Goal: Task Accomplishment & Management: Complete application form

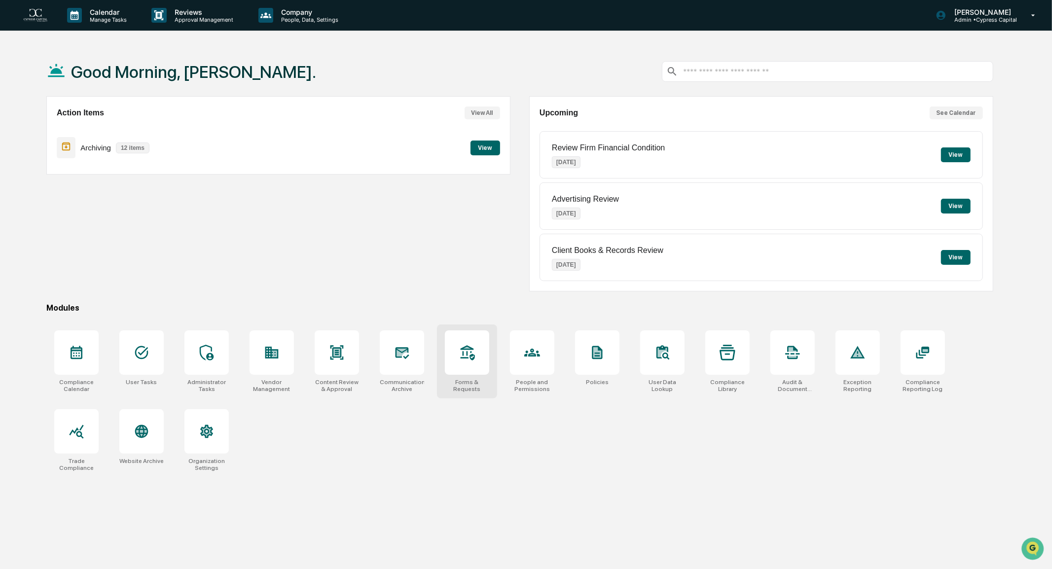
click at [461, 358] on icon at bounding box center [467, 353] width 16 height 16
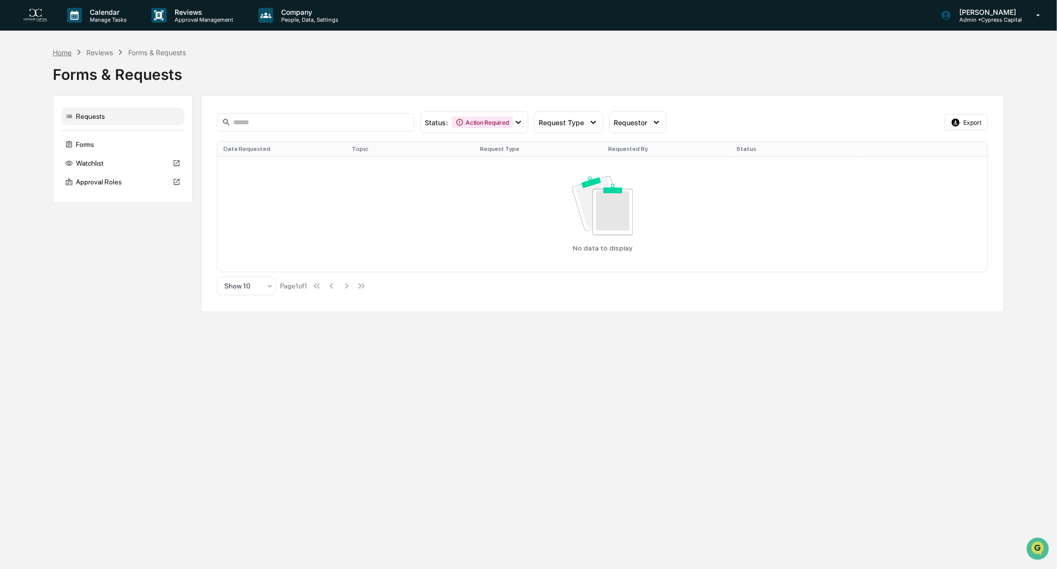
click at [64, 52] on div "Home" at bounding box center [62, 52] width 19 height 8
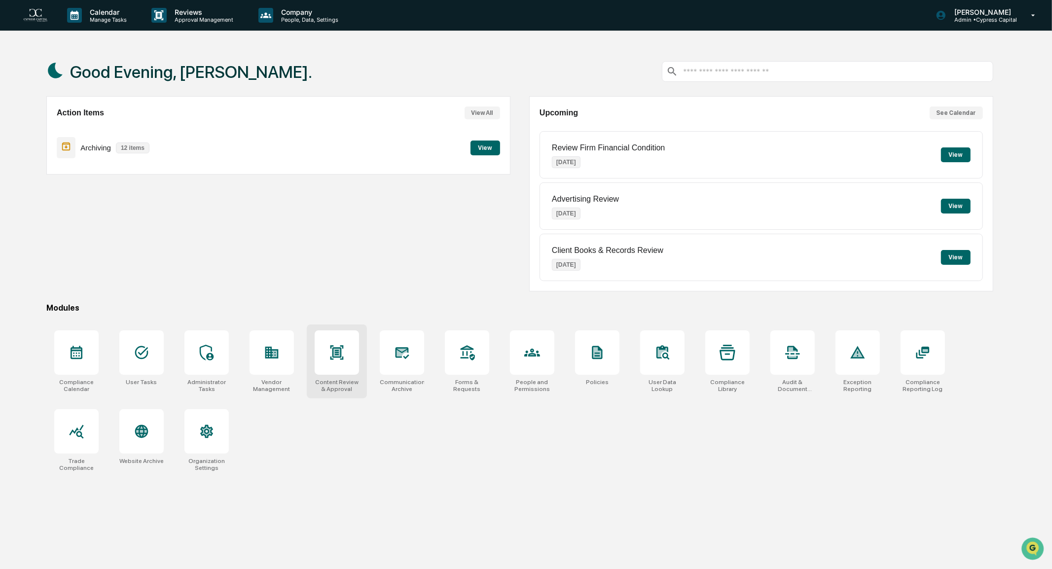
click at [339, 367] on div at bounding box center [337, 352] width 44 height 44
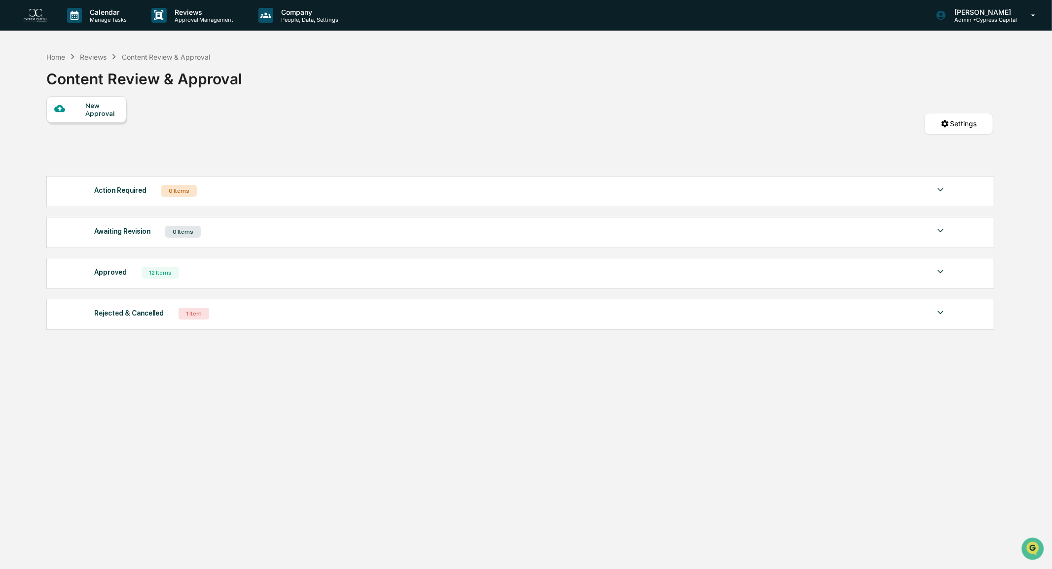
click at [142, 272] on div "12 Items" at bounding box center [160, 273] width 37 height 12
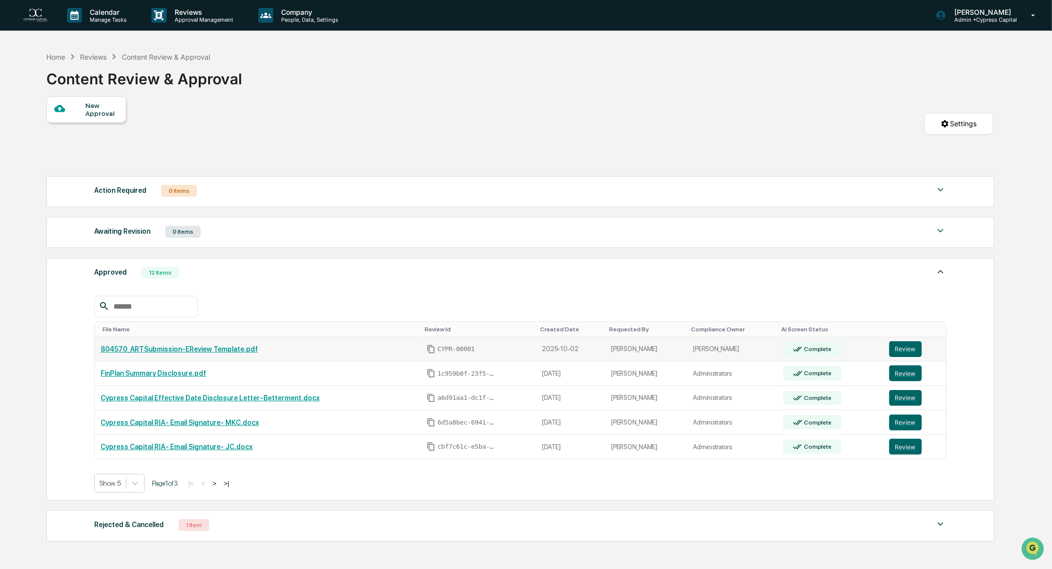
click at [199, 346] on link "804570_ARTSubmission-EReview Template.pdf" at bounding box center [179, 349] width 157 height 8
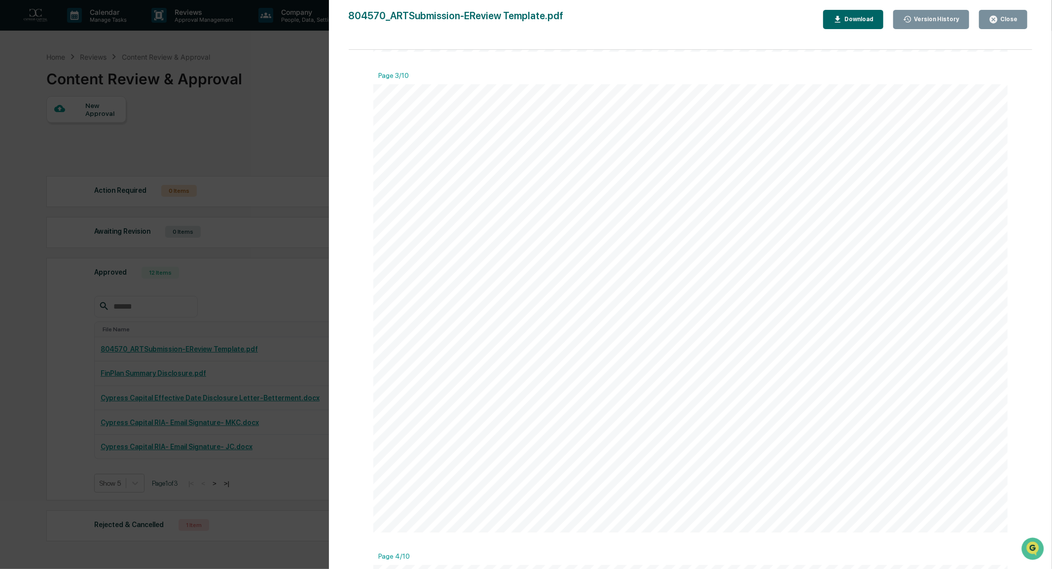
scroll to position [1085, 0]
click at [991, 15] on icon "button" at bounding box center [993, 19] width 9 height 9
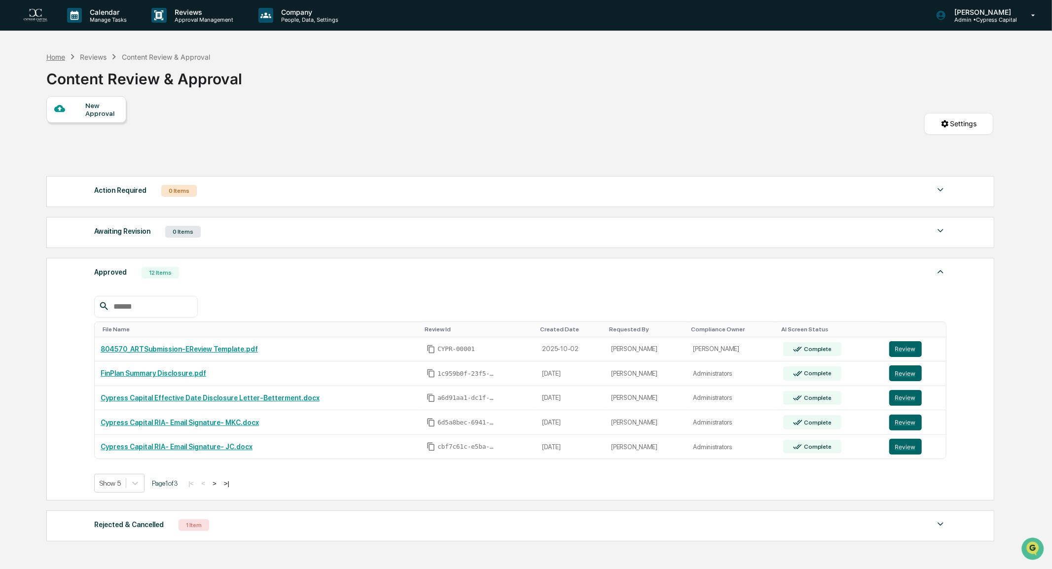
click at [61, 58] on div "Home" at bounding box center [55, 57] width 19 height 8
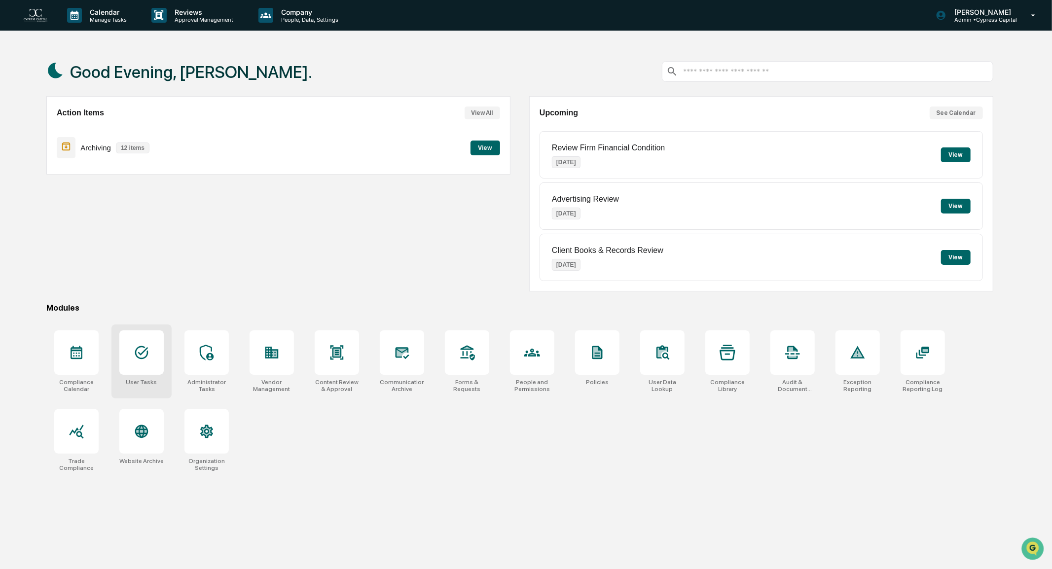
click at [129, 344] on div at bounding box center [141, 352] width 44 height 44
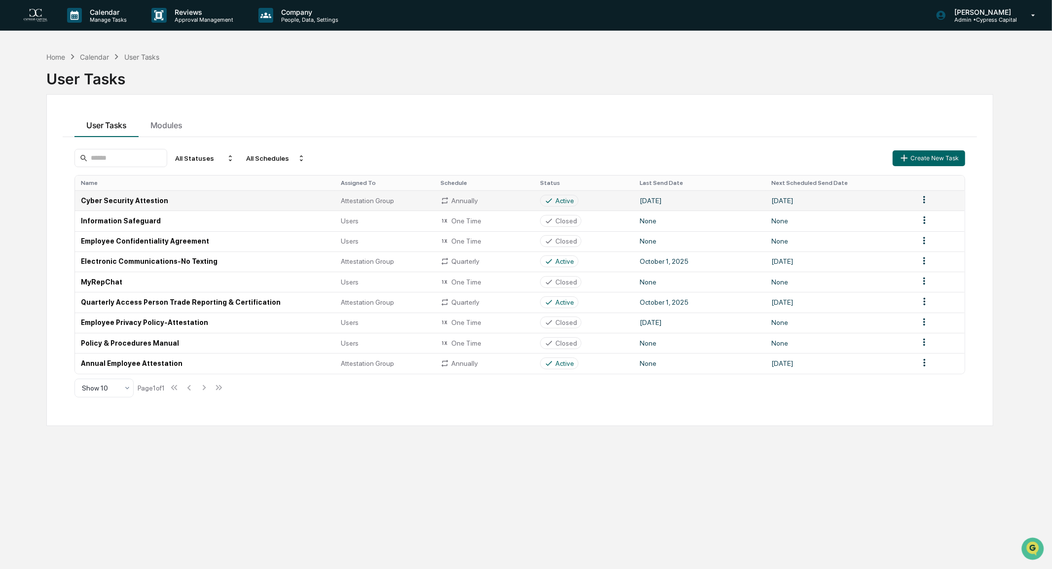
click at [91, 197] on td "Cyber Security Attestion" at bounding box center [205, 200] width 260 height 20
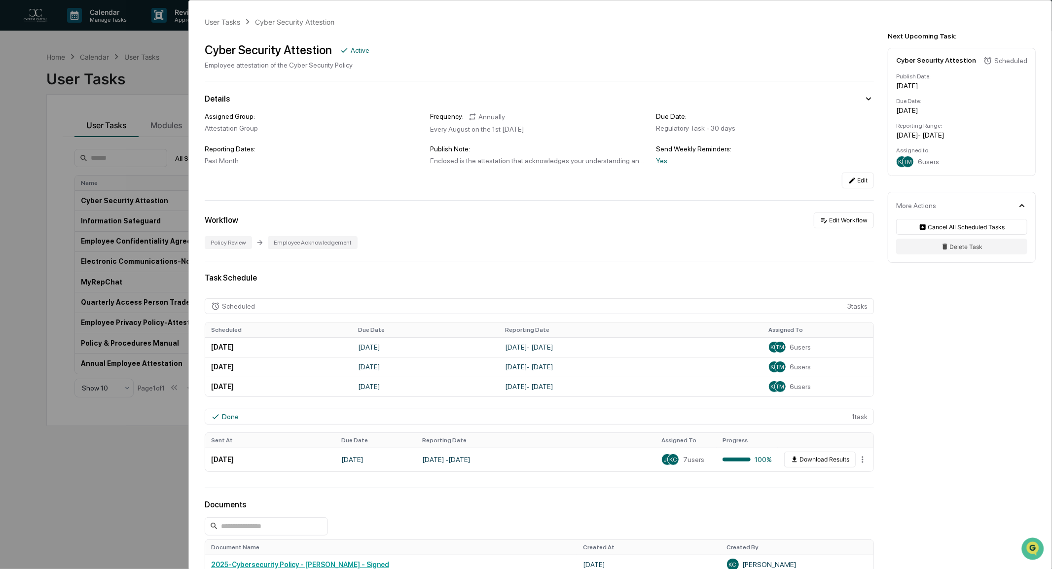
click at [105, 494] on div "User Tasks Cyber Security Attestion Cyber Security Attestion Active Employee at…" at bounding box center [526, 284] width 1052 height 569
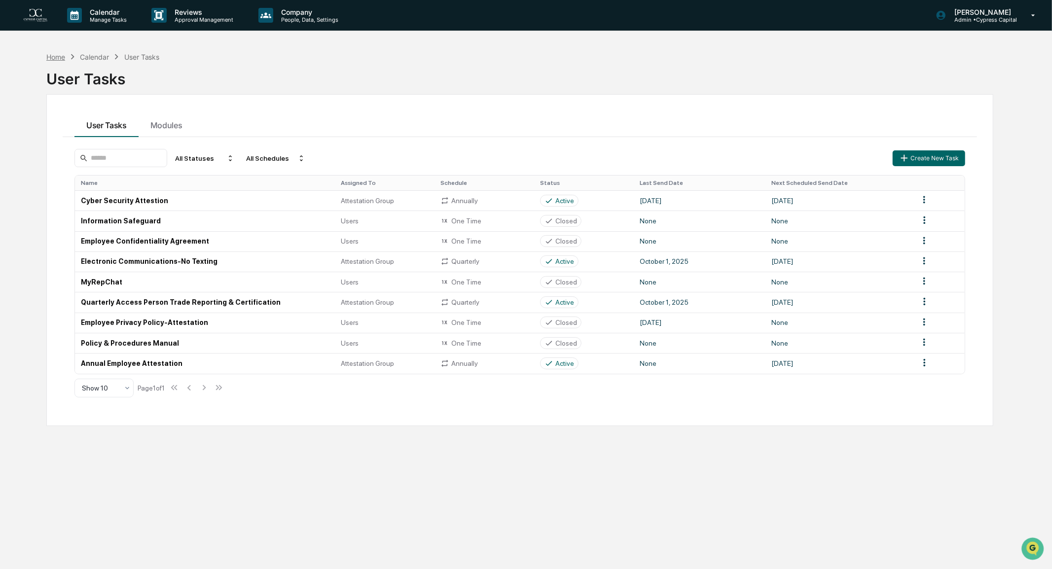
click at [53, 54] on div "Home" at bounding box center [55, 57] width 19 height 8
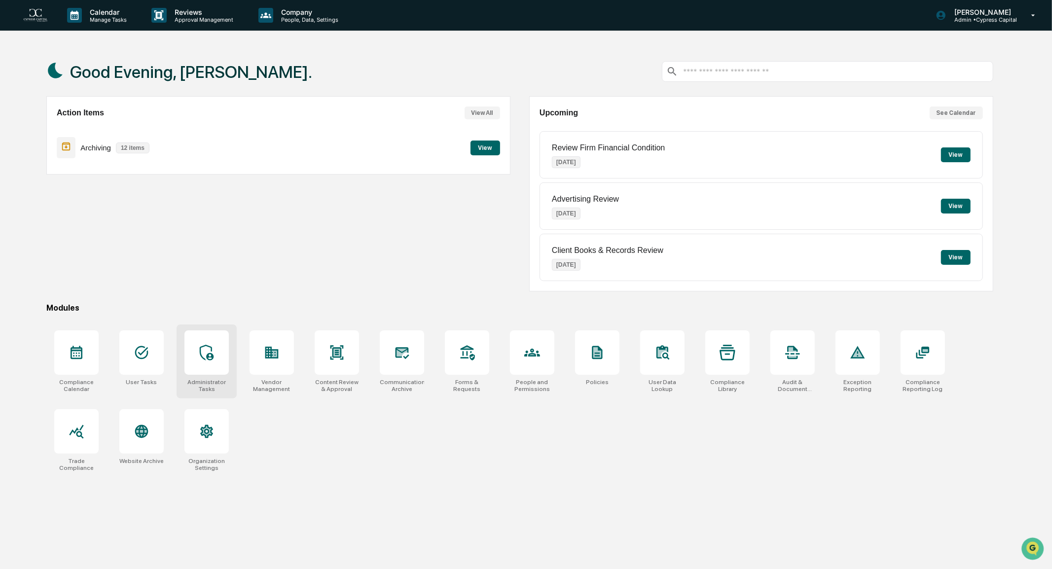
click at [220, 361] on div at bounding box center [206, 352] width 44 height 44
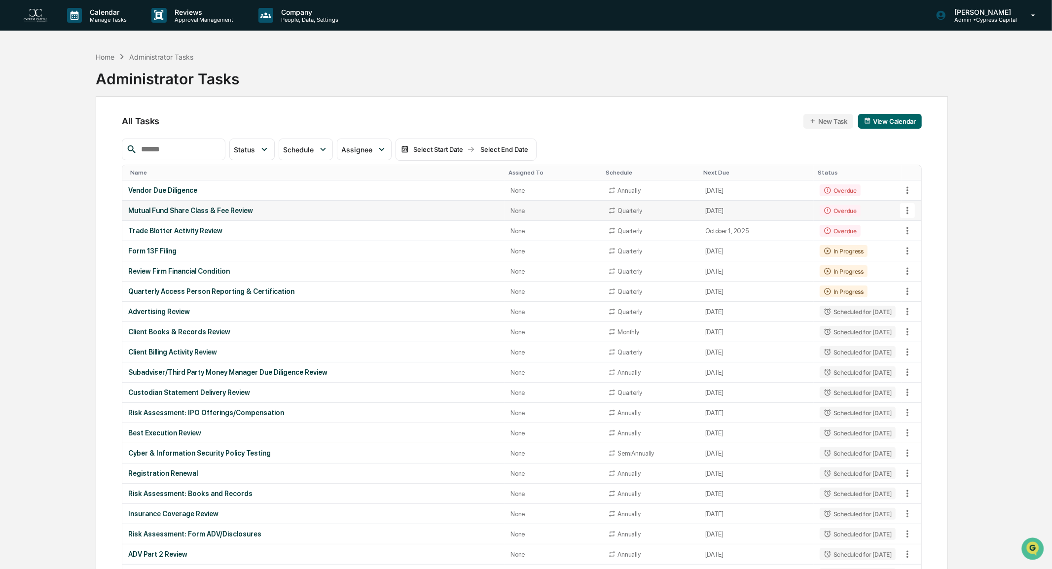
click at [219, 207] on div "Mutual Fund Share Class & Fee Review" at bounding box center [313, 211] width 370 height 8
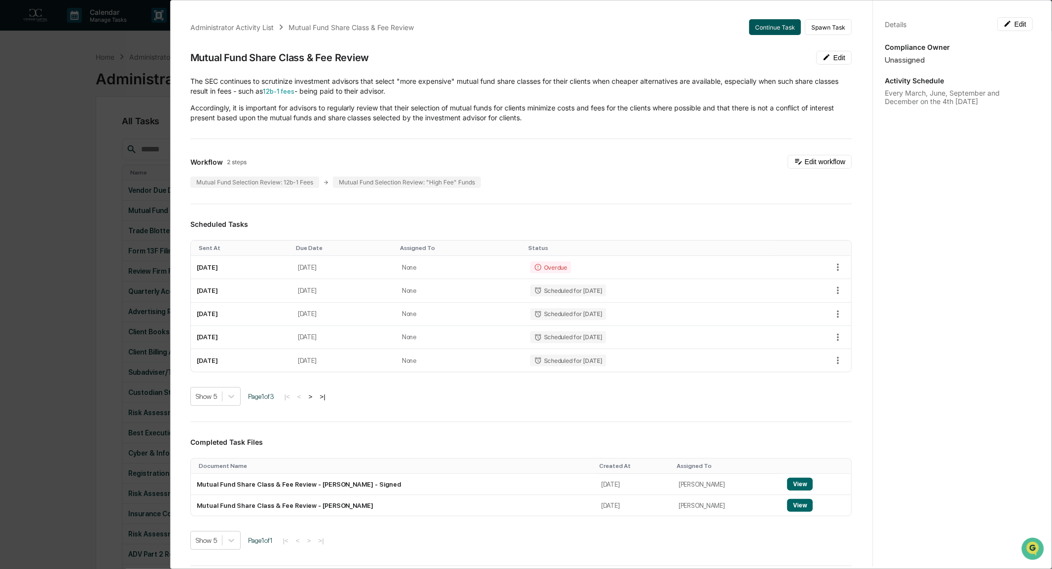
click at [764, 24] on button "Continue Task" at bounding box center [775, 27] width 52 height 16
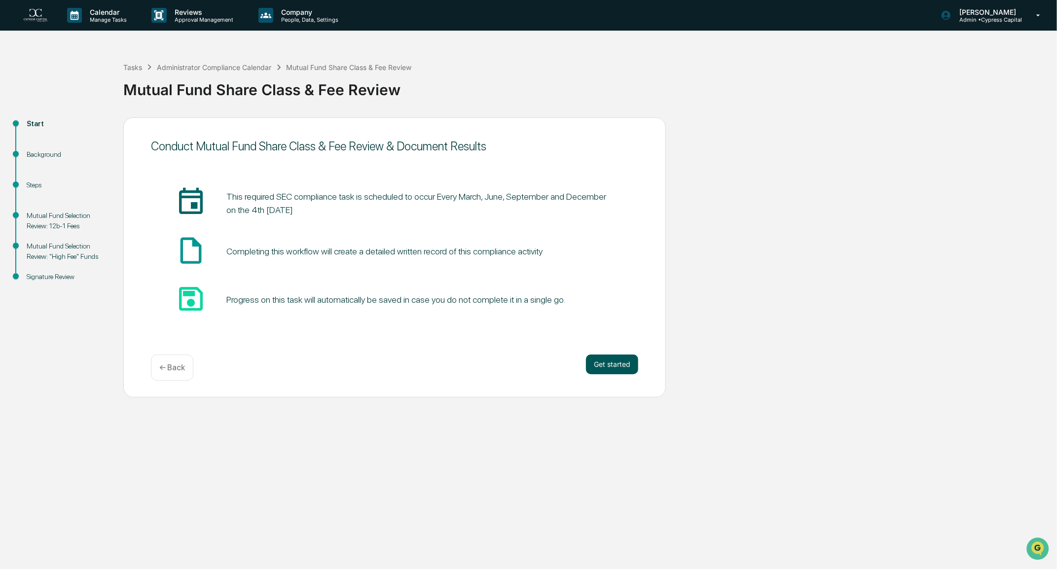
click at [615, 362] on button "Get started" at bounding box center [612, 365] width 52 height 20
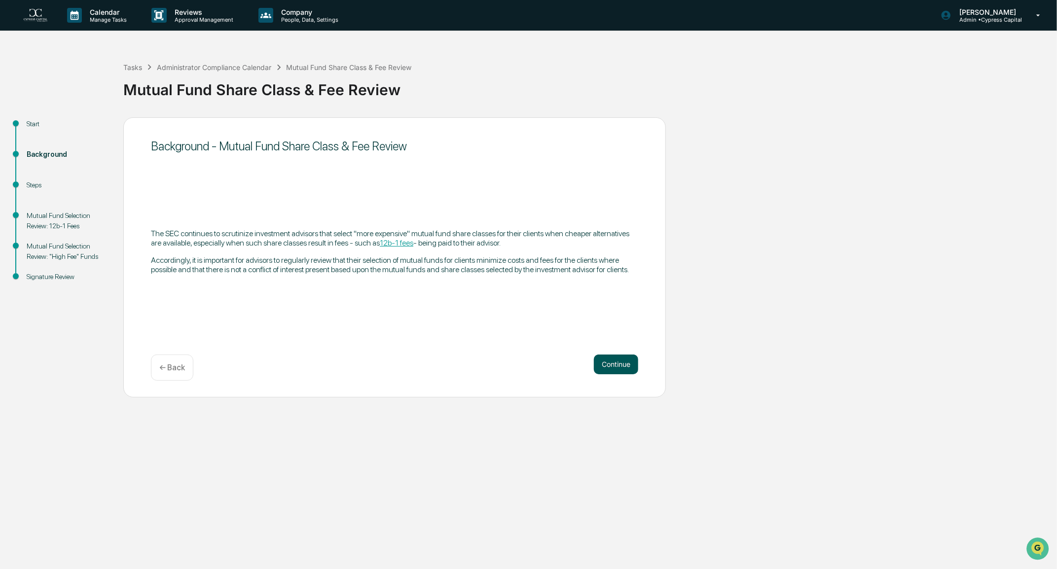
click at [614, 362] on button "Continue" at bounding box center [616, 365] width 44 height 20
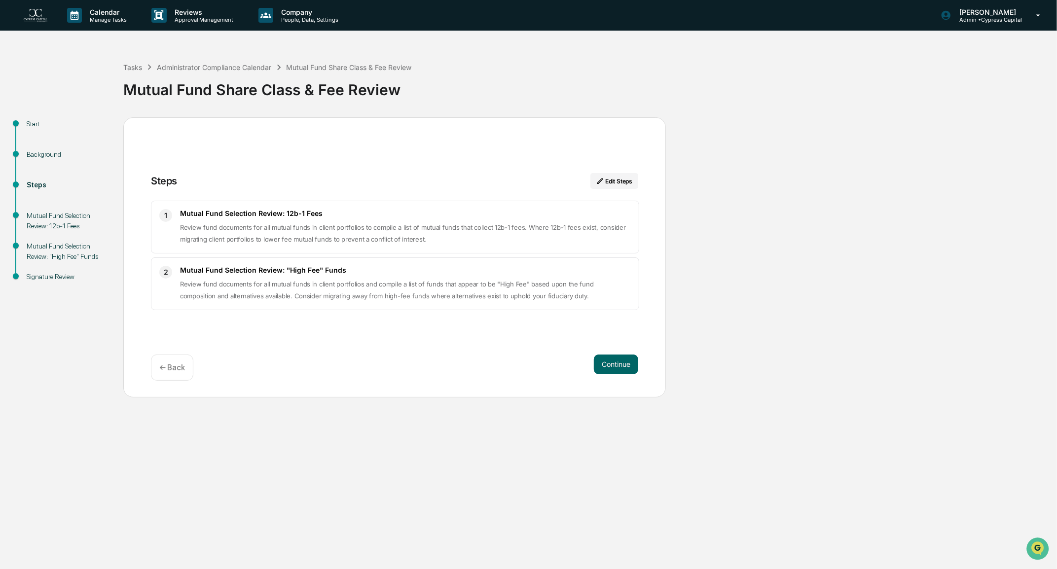
click at [614, 362] on button "Continue" at bounding box center [616, 365] width 44 height 20
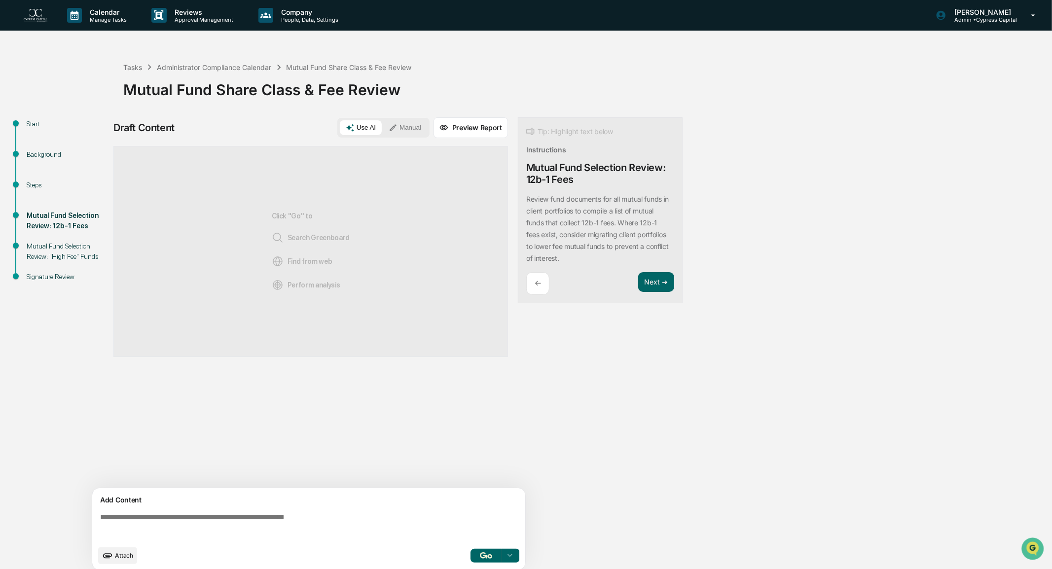
click at [493, 550] on button "button" at bounding box center [487, 556] width 32 height 14
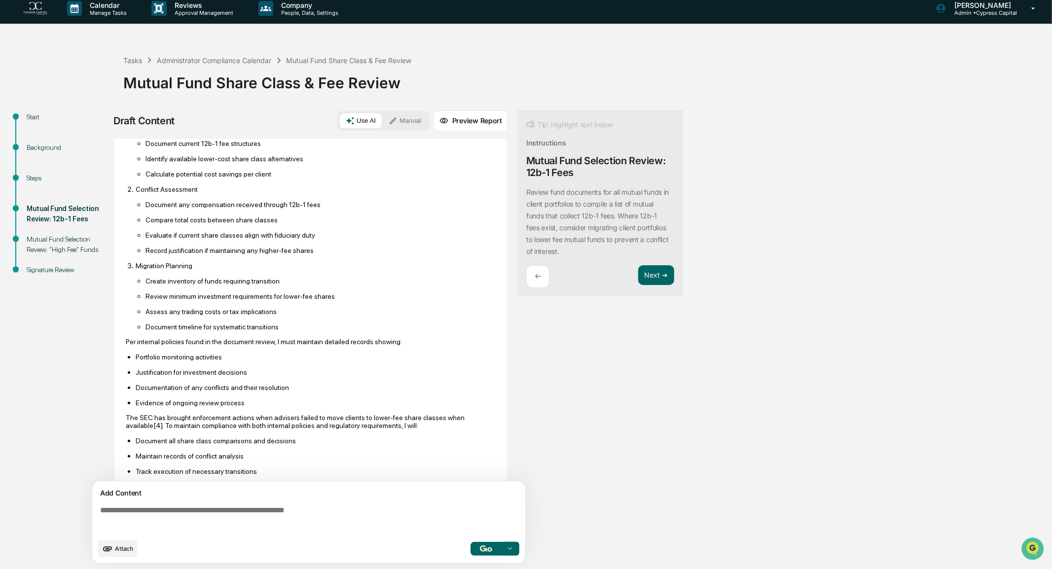
scroll to position [292, 0]
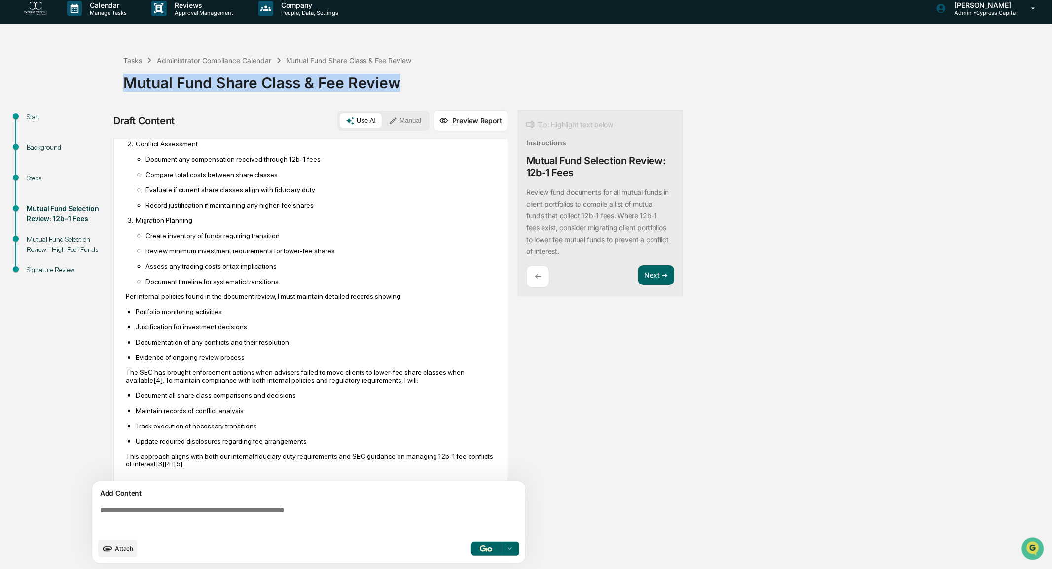
drag, startPoint x: 403, startPoint y: 83, endPoint x: 121, endPoint y: 91, distance: 282.7
click at [121, 91] on div "Tasks Administrator Compliance Calendar Mutual Fund Share Class & Fee Review Mu…" at bounding box center [526, 305] width 1052 height 530
copy div "Mutual Fund Share Class & Fee Review"
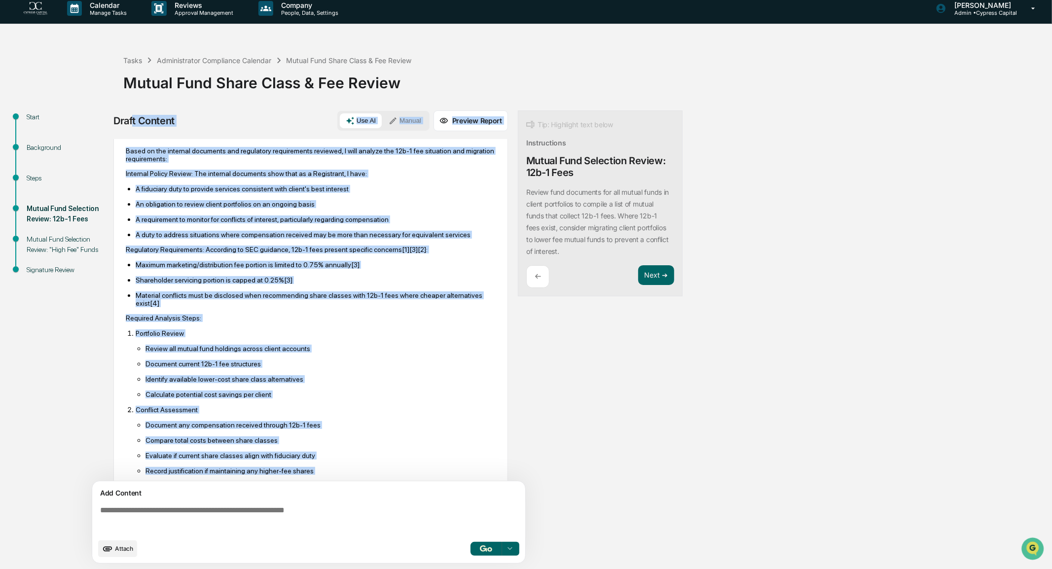
scroll to position [0, 0]
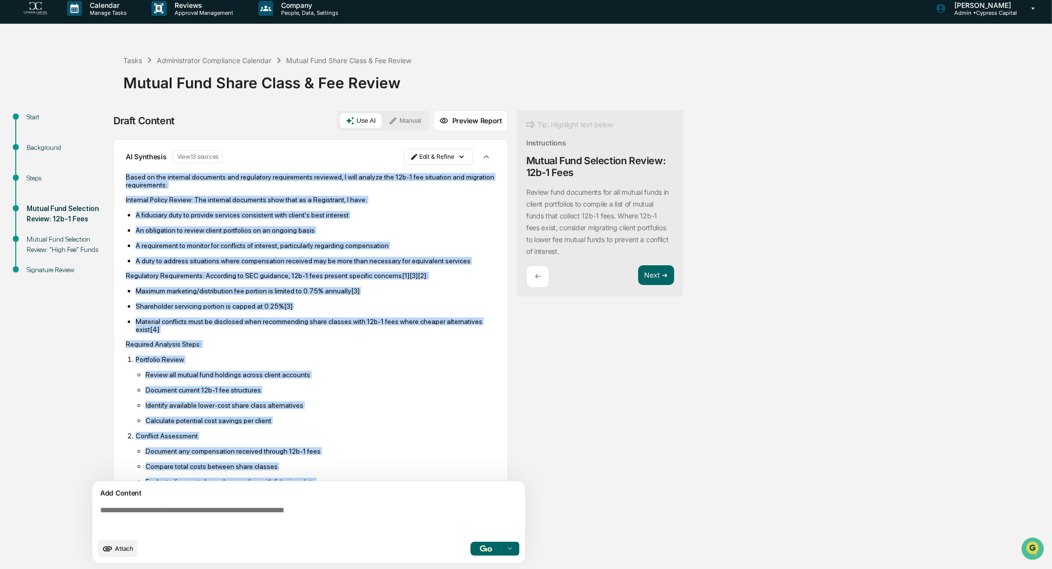
drag, startPoint x: 196, startPoint y: 459, endPoint x: 125, endPoint y: 178, distance: 290.1
click at [123, 178] on div "AI Synthesis View 13 sources Edit & Refine Based on the internal documents and …" at bounding box center [310, 457] width 395 height 636
copy div "Based on the internal documents and regulatory requirements reviewed, I will an…"
click at [834, 315] on div "Start Background Steps Mutual Fund Selection Review: 12b-1 Fees Mutual Fund Sel…" at bounding box center [526, 339] width 1042 height 459
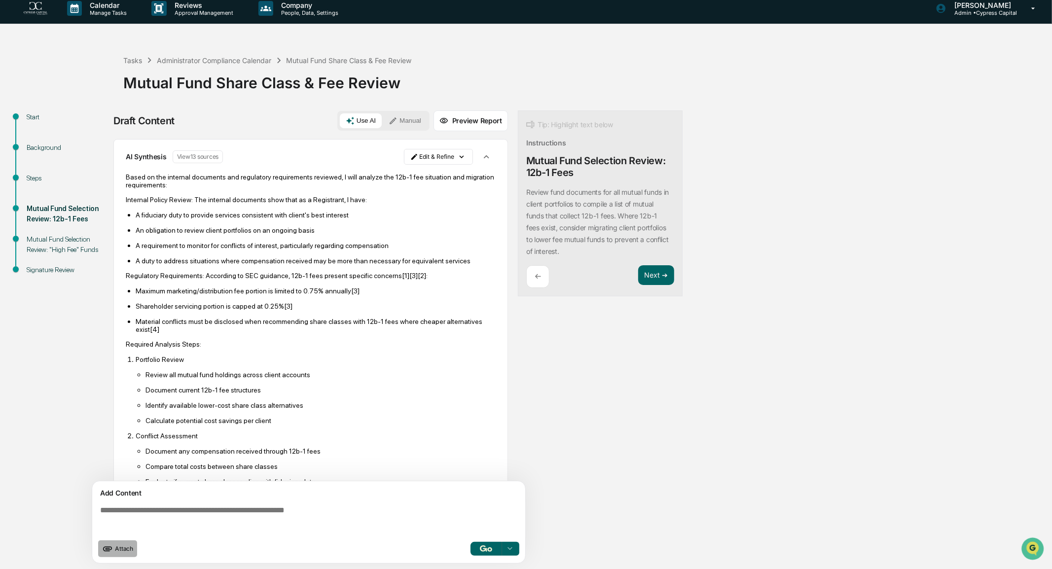
click at [110, 549] on icon "upload document" at bounding box center [107, 548] width 9 height 5
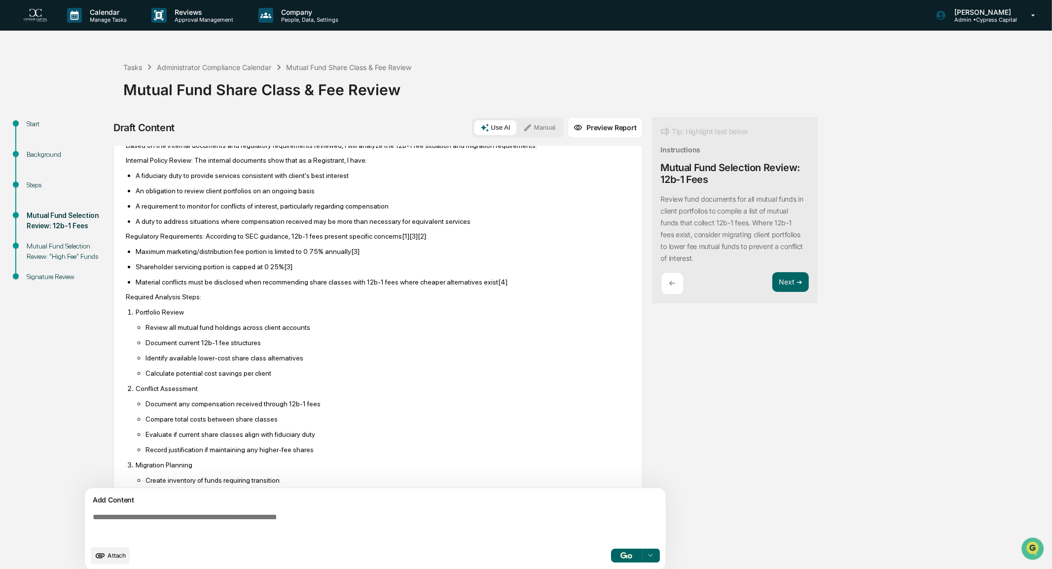
scroll to position [363, 0]
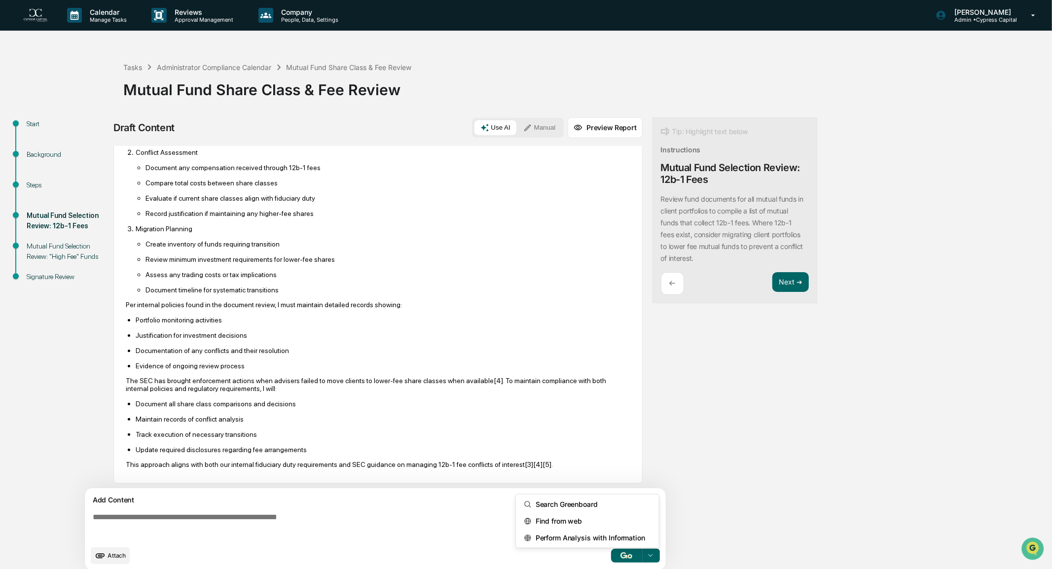
click at [654, 554] on icon at bounding box center [651, 556] width 8 height 8
click at [555, 538] on span "Perform Analysis with Information" at bounding box center [588, 538] width 113 height 16
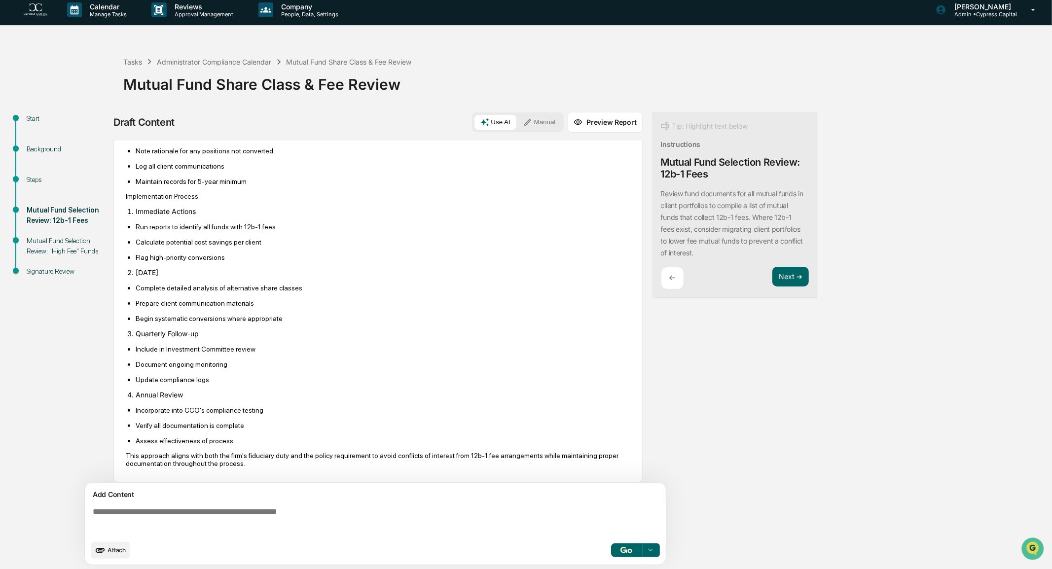
scroll to position [7, 0]
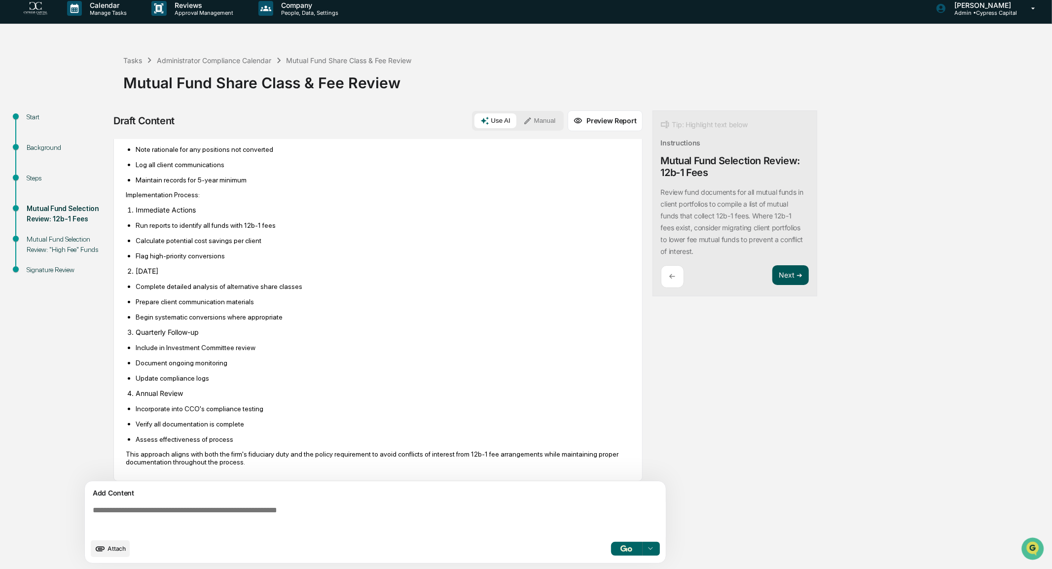
click at [798, 281] on button "Next ➔" at bounding box center [790, 275] width 36 height 20
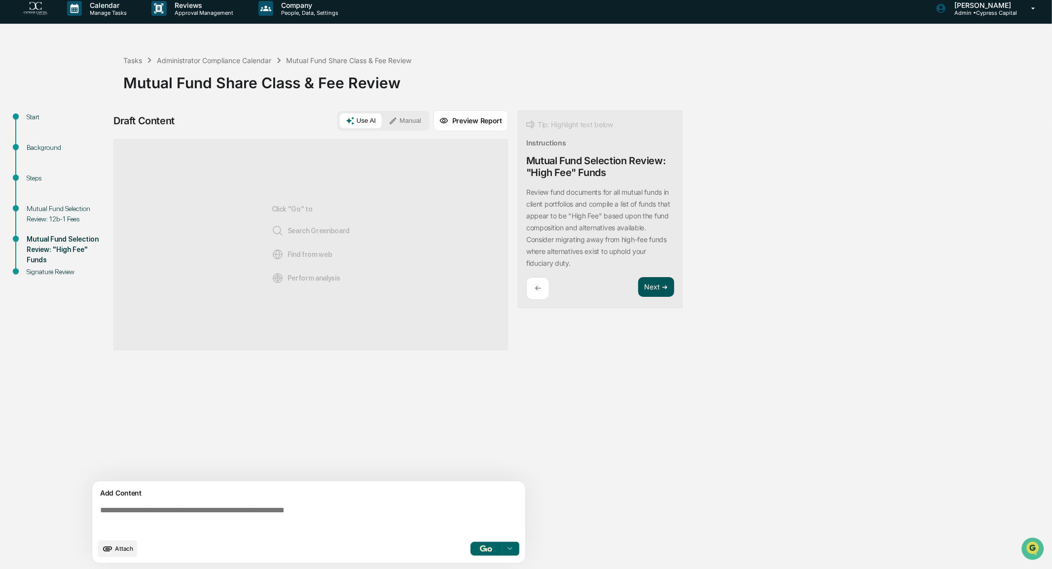
scroll to position [0, 0]
click at [201, 507] on textarea at bounding box center [310, 520] width 429 height 36
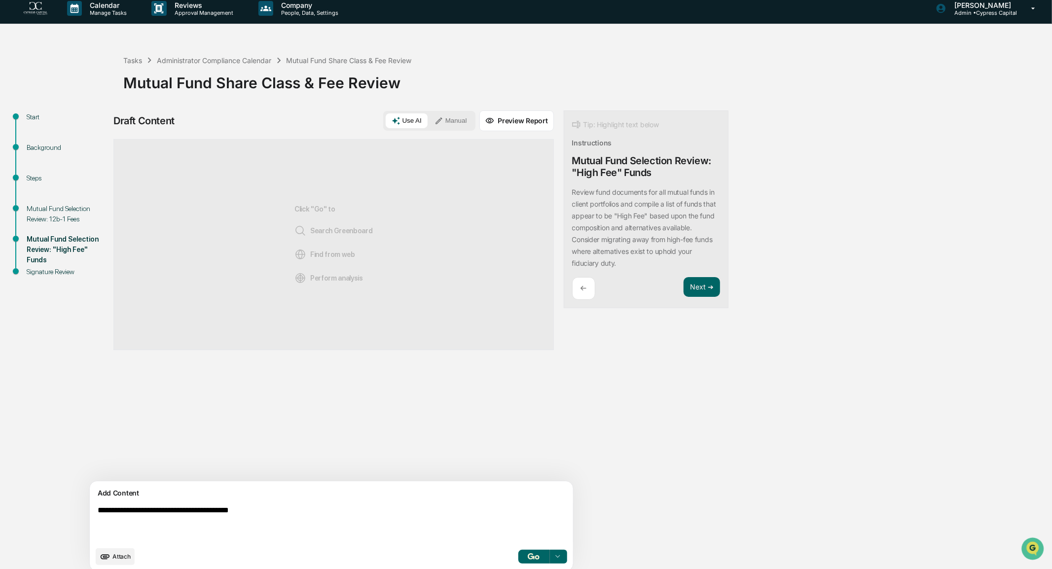
type textarea "**********"
click at [528, 558] on img "button" at bounding box center [534, 556] width 12 height 6
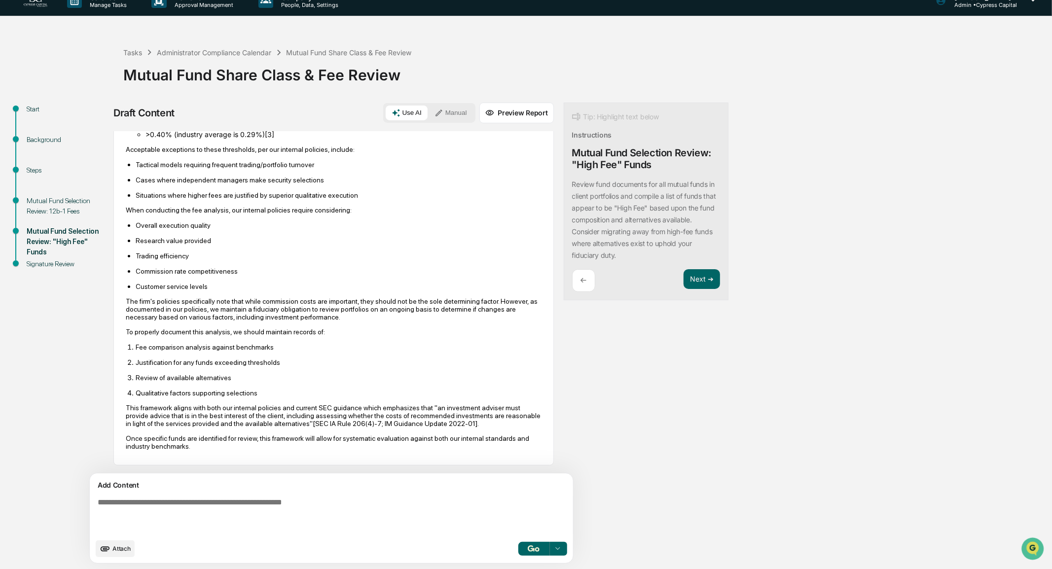
scroll to position [299, 0]
click at [684, 279] on button "Next ➔" at bounding box center [702, 279] width 36 height 20
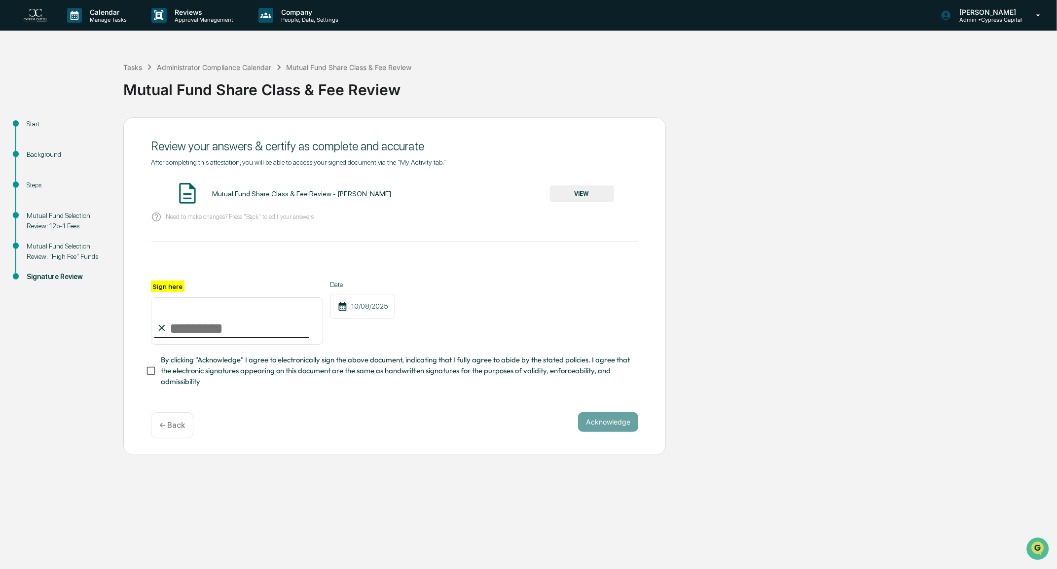
click at [579, 194] on button "VIEW" at bounding box center [582, 193] width 64 height 17
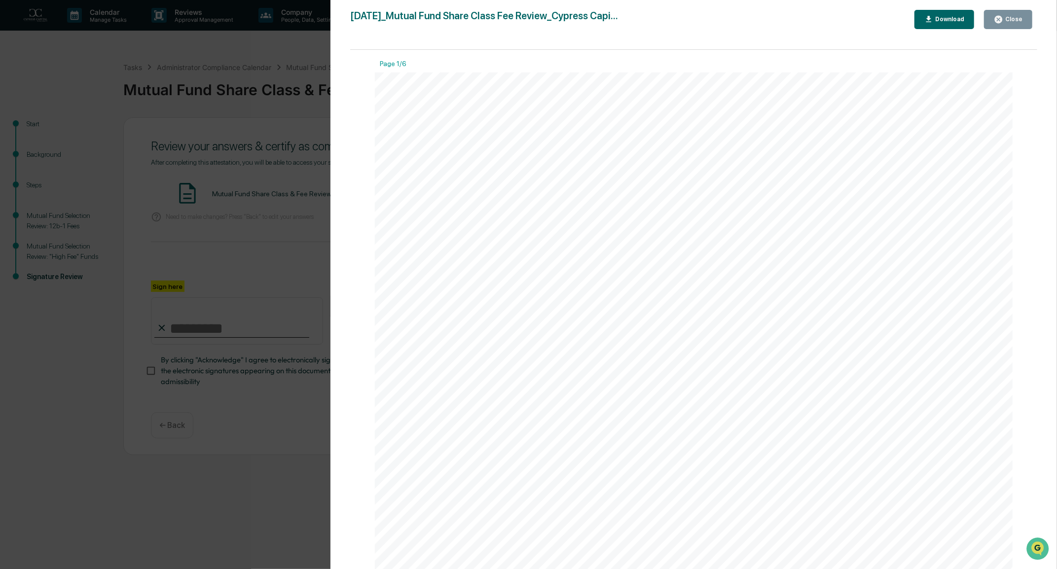
click at [1002, 16] on icon "button" at bounding box center [998, 19] width 7 height 7
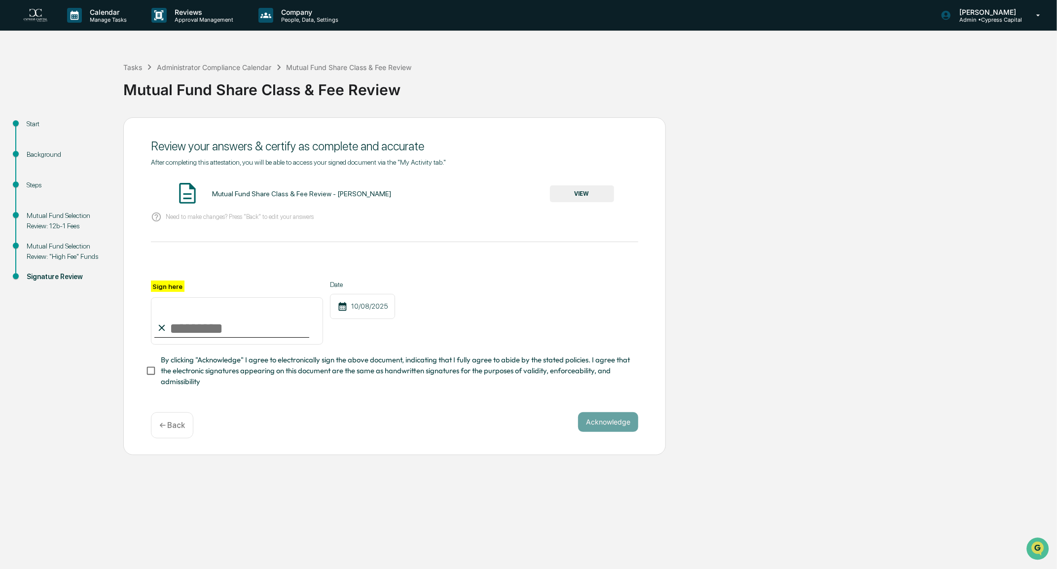
click at [234, 340] on input "Sign here" at bounding box center [237, 320] width 172 height 47
type input "**********"
click at [601, 429] on button "Acknowledge" at bounding box center [608, 422] width 60 height 20
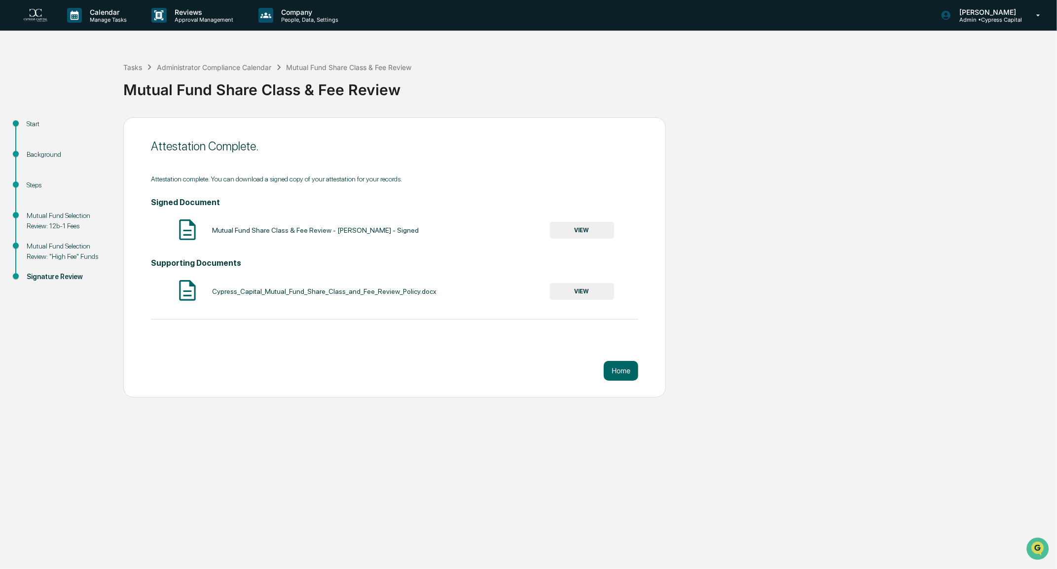
click at [426, 490] on div "Calendar Manage Tasks Reviews Approval Management Company People, Data, Setting…" at bounding box center [528, 284] width 1057 height 569
click at [624, 371] on button "Home" at bounding box center [621, 371] width 35 height 20
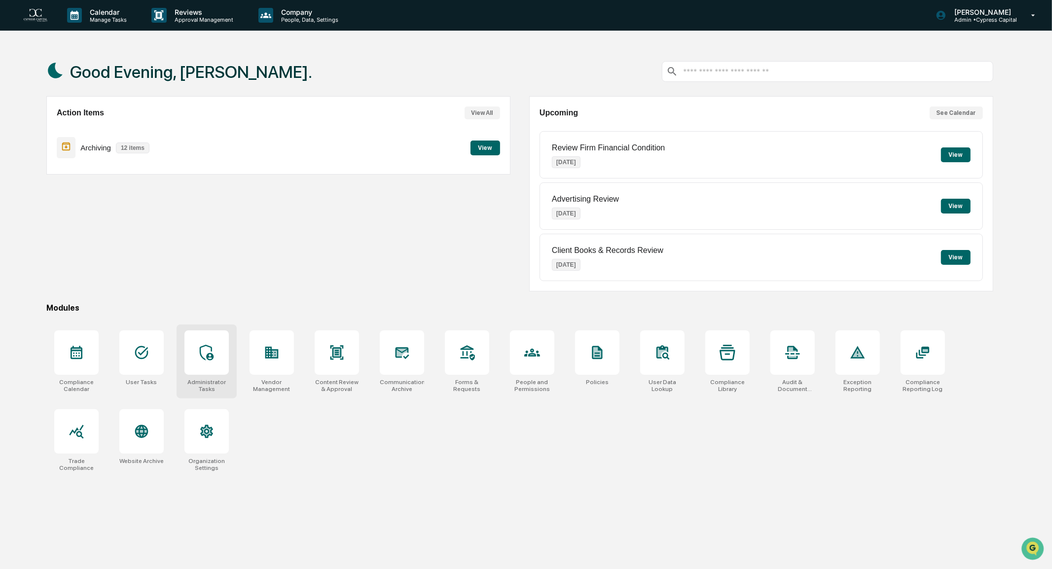
click at [208, 366] on div at bounding box center [206, 352] width 44 height 44
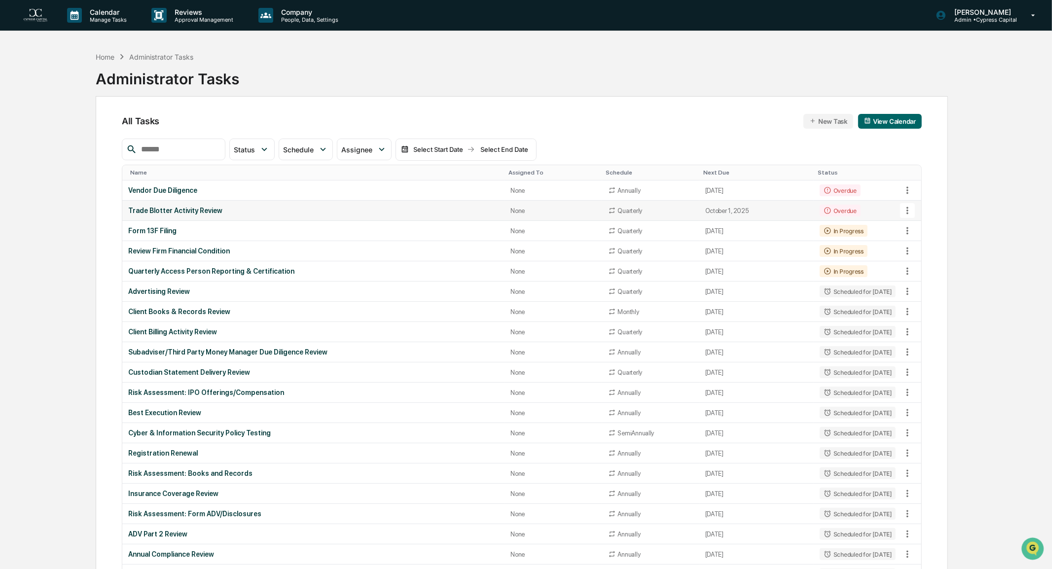
click at [193, 209] on div "Trade Blotter Activity Review" at bounding box center [313, 211] width 370 height 8
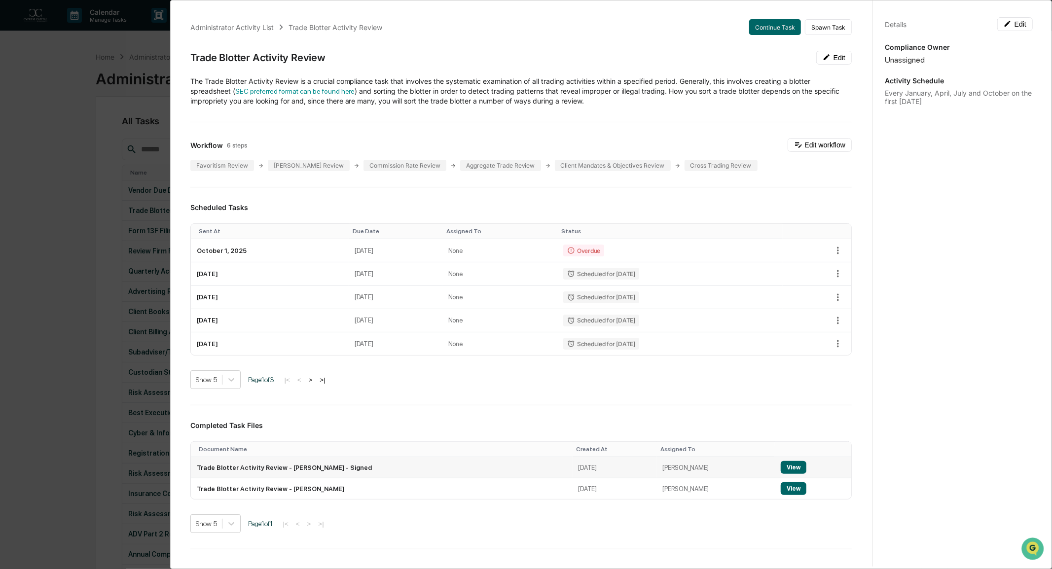
click at [781, 467] on button "View" at bounding box center [794, 467] width 26 height 13
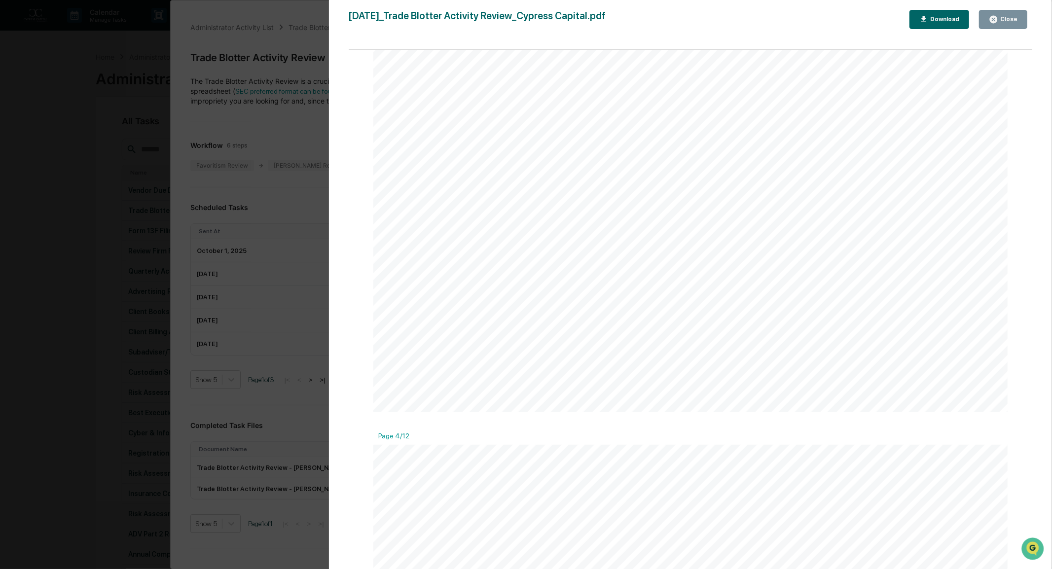
scroll to position [2762, 0]
click at [1006, 19] on div "Close" at bounding box center [1007, 19] width 19 height 7
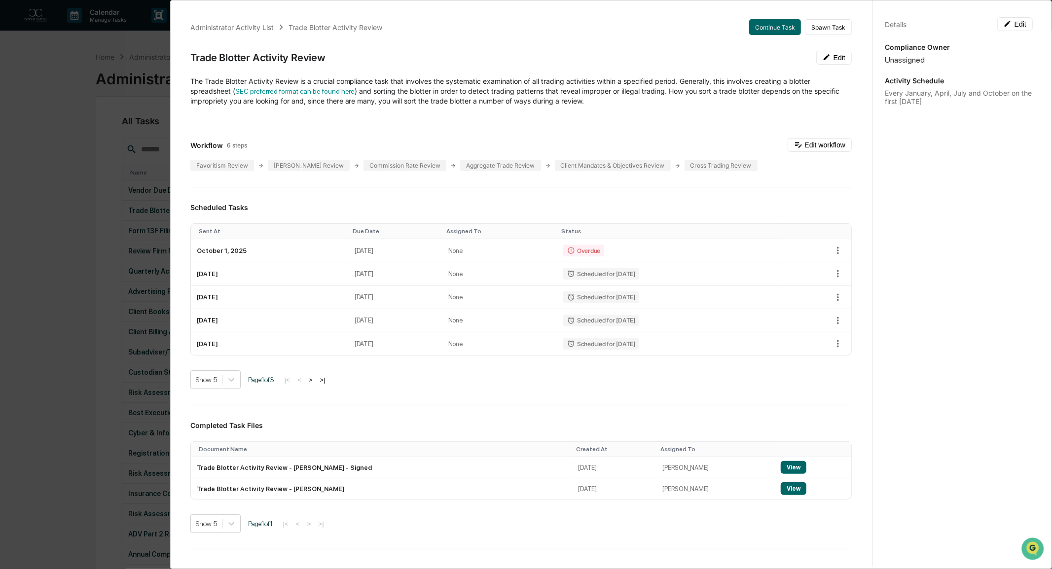
click at [472, 381] on div "Show 5 Page 1 of 3 |< < > >|" at bounding box center [520, 379] width 661 height 19
click at [44, 197] on div "Administrator Activity List Trade Blotter Activity Review Continue Task Spawn T…" at bounding box center [526, 284] width 1052 height 569
